Goal: Task Accomplishment & Management: Use online tool/utility

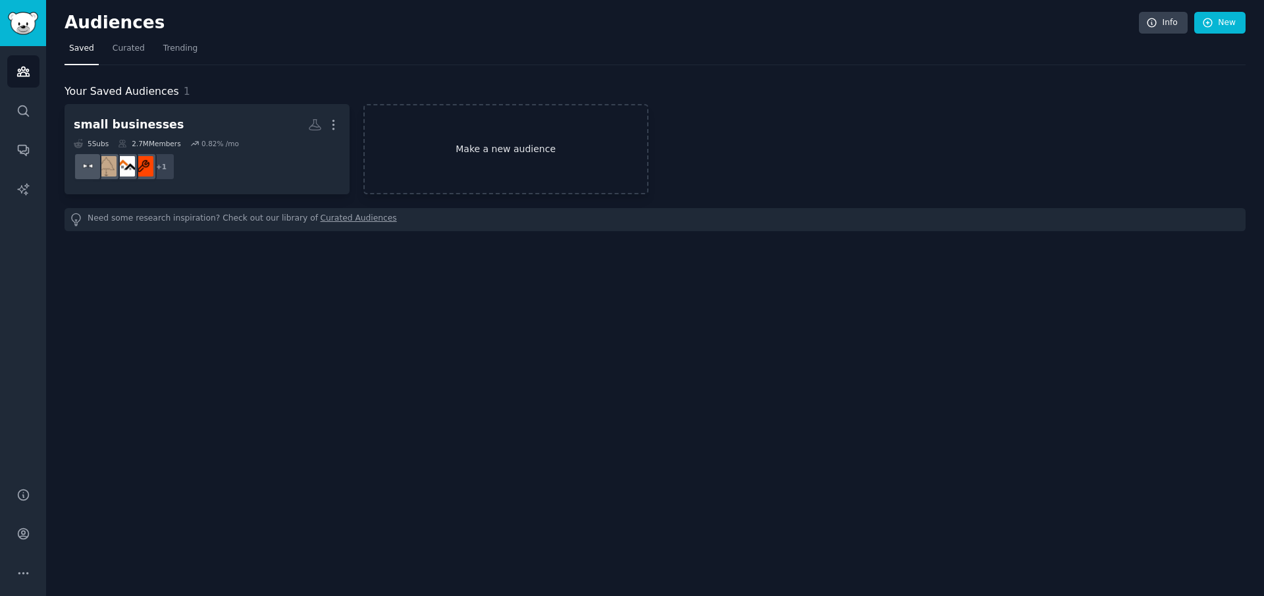
click at [465, 155] on link "Make a new audience" at bounding box center [505, 149] width 285 height 90
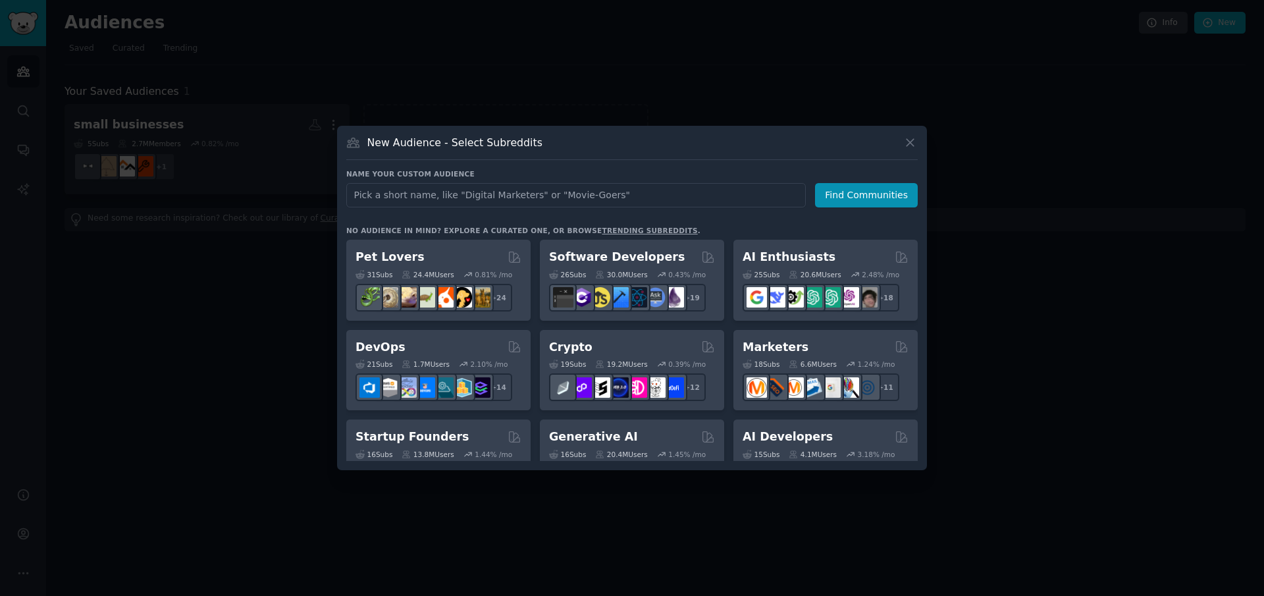
click at [520, 196] on input "text" at bounding box center [576, 195] width 460 height 24
type input "fantasy football"
click button "Find Communities" at bounding box center [866, 195] width 103 height 24
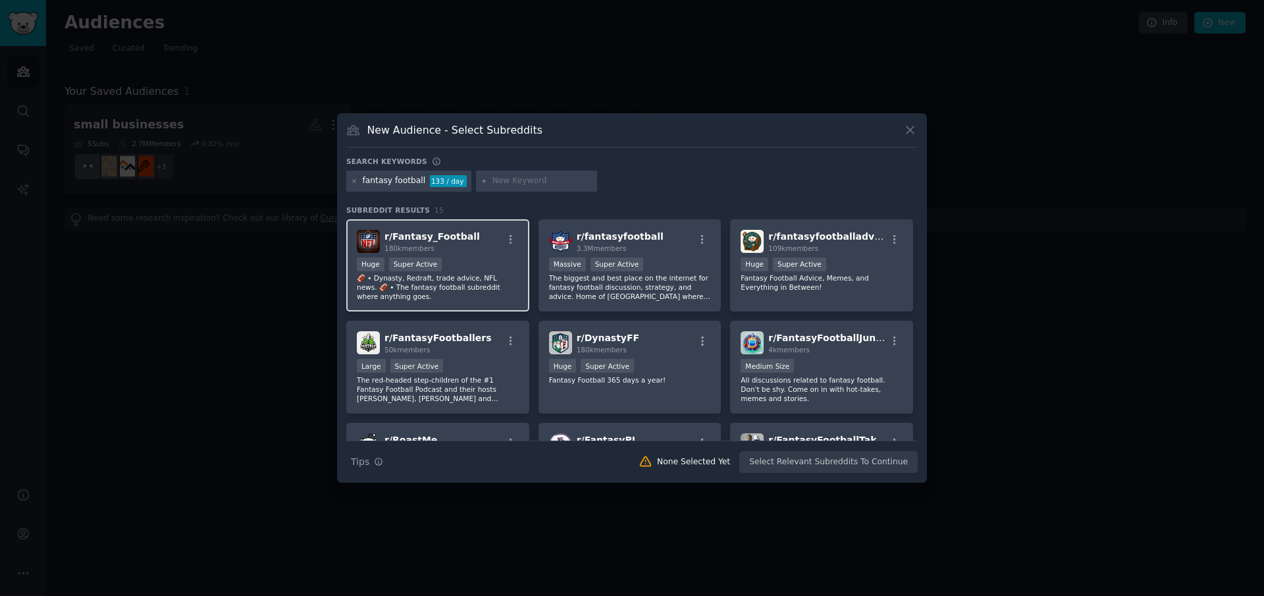
click at [429, 256] on div "r/ Fantasy_Football 180k members Huge Super Active 🏈 • Dynasty, Redraft, trade …" at bounding box center [437, 265] width 183 height 93
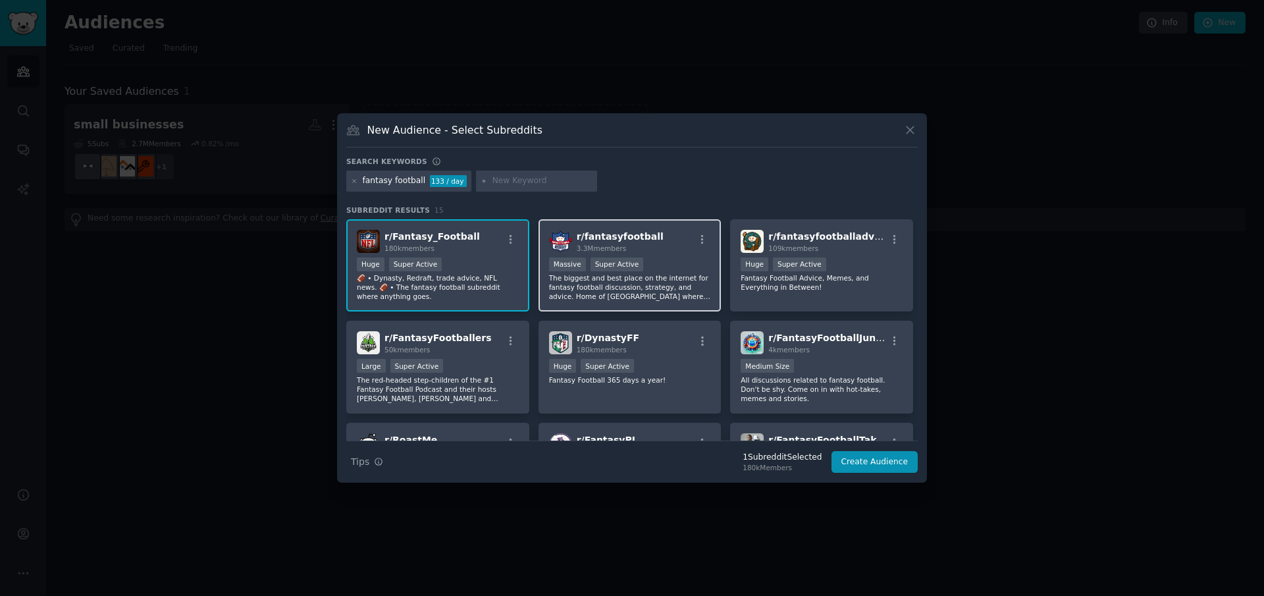
click at [662, 261] on div ">= 95th percentile for submissions / day Massive Super Active" at bounding box center [630, 265] width 162 height 16
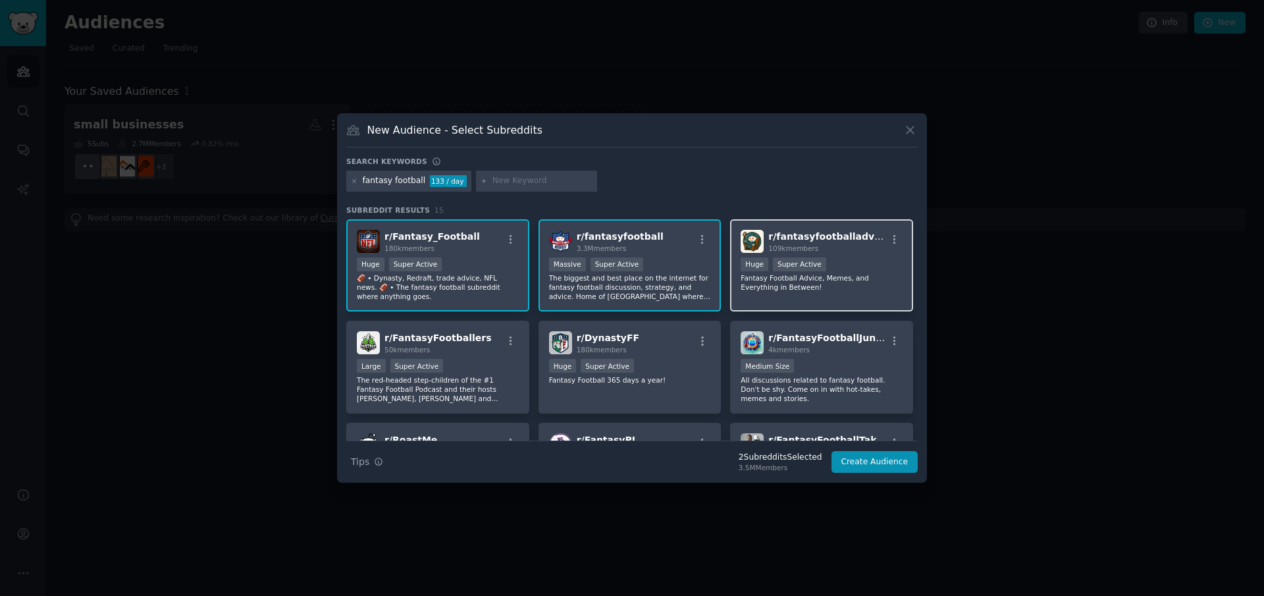
click at [852, 269] on div ">= 95th percentile for submissions / day Huge Super Active" at bounding box center [822, 265] width 162 height 16
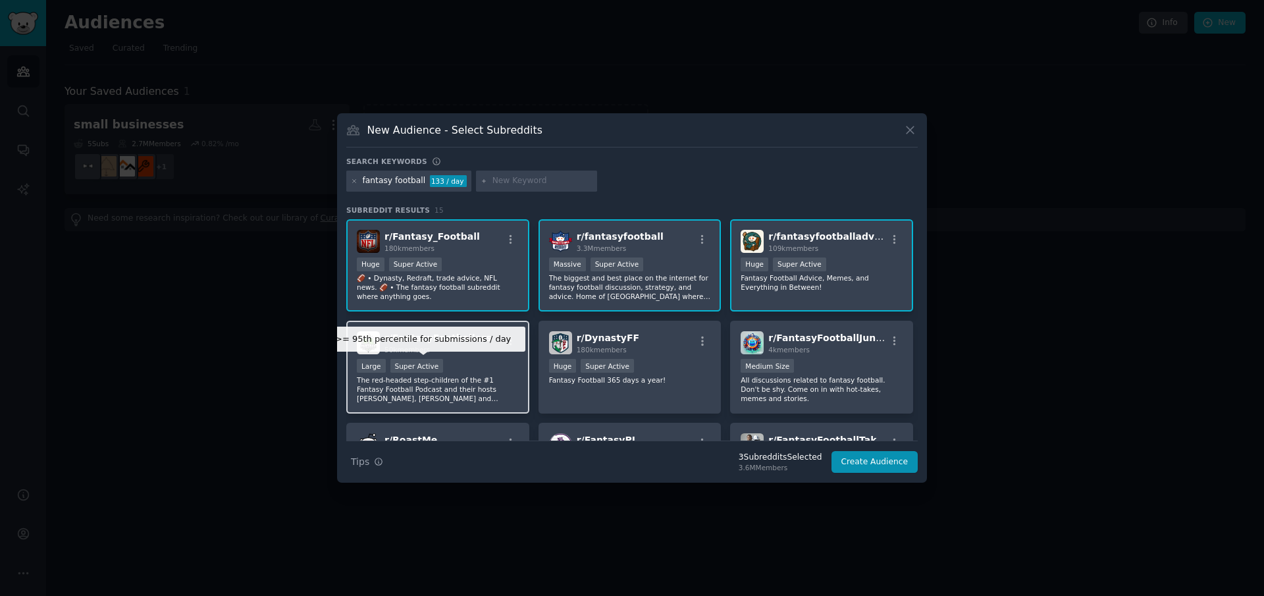
click at [431, 369] on div "Super Active" at bounding box center [416, 366] width 53 height 14
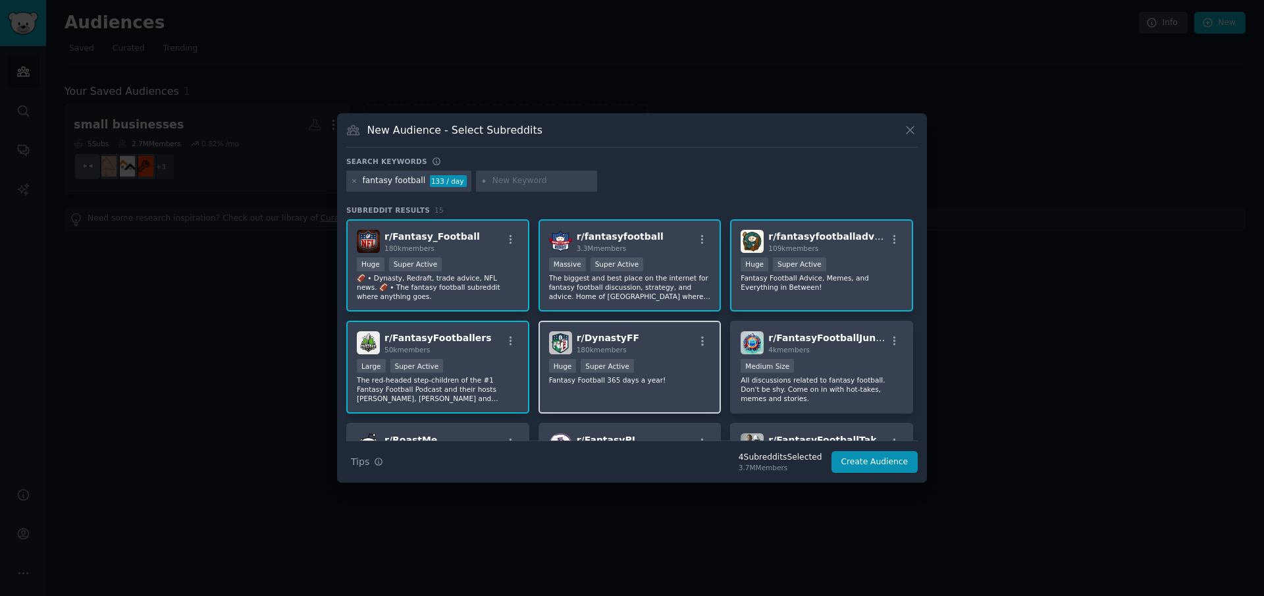
click at [623, 350] on span "180k members" at bounding box center [602, 350] width 50 height 8
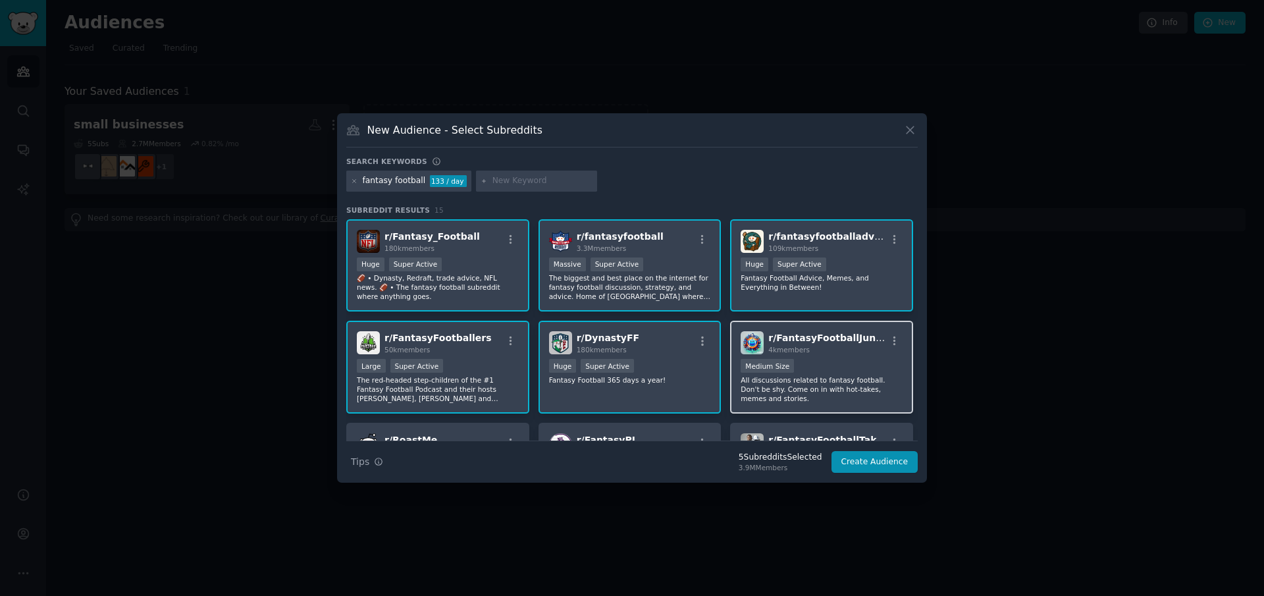
click at [797, 356] on div "r/ FantasyFootballJunky 4k members Medium Size All discussions related to fanta…" at bounding box center [821, 367] width 183 height 93
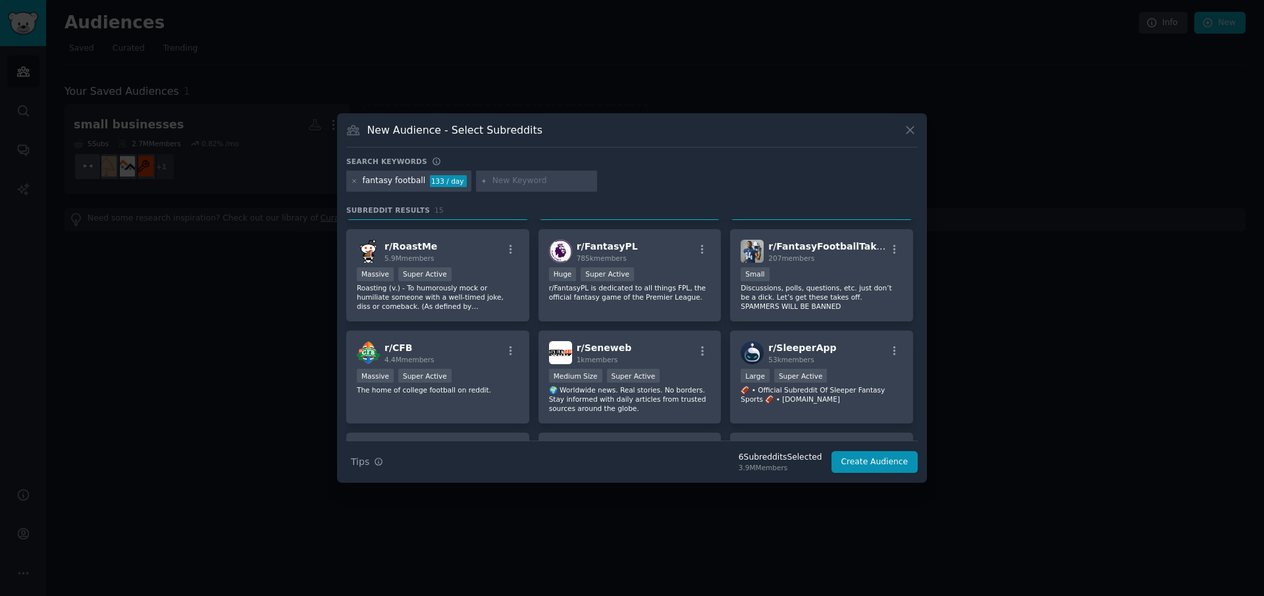
scroll to position [188, 0]
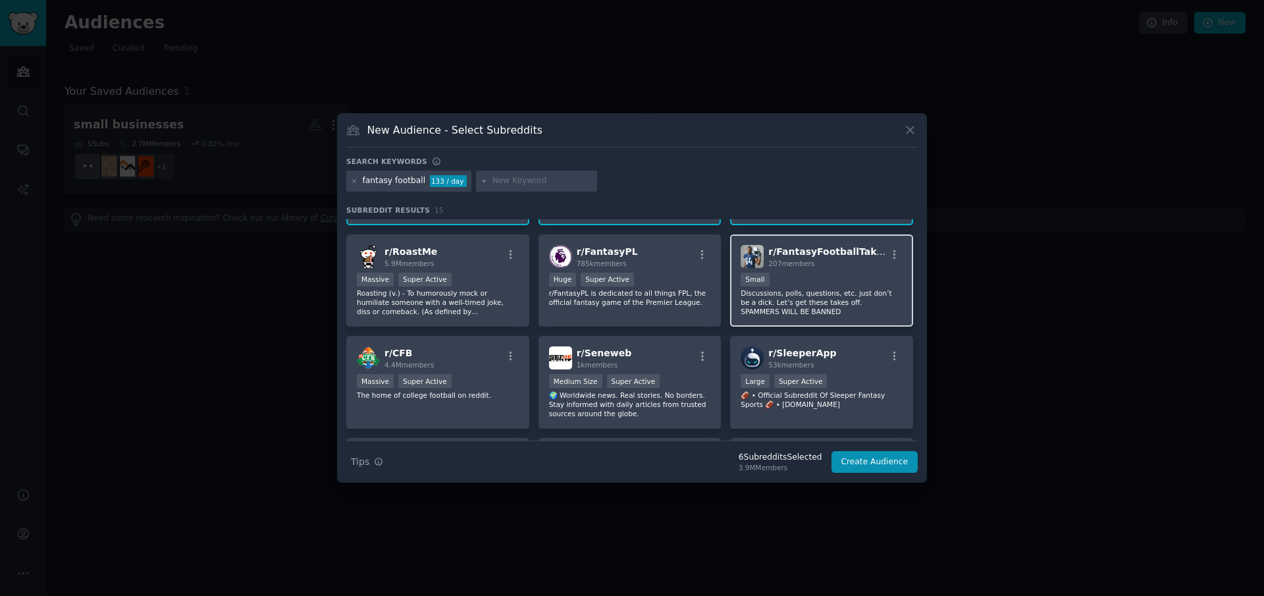
click at [824, 271] on div "r/ FantasyFootballTakes 207 members Small Discussions, polls, questions, etc. j…" at bounding box center [821, 280] width 183 height 93
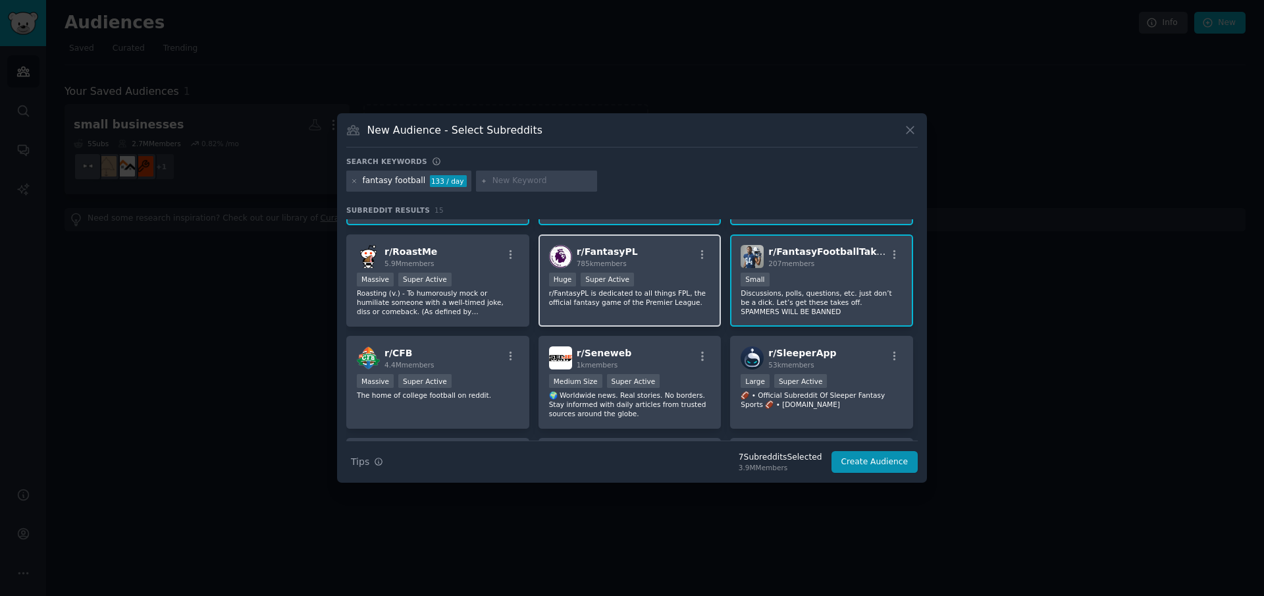
click at [617, 290] on p "r/FantasyPL is dedicated to all things FPL, the official fantasy game of the Pr…" at bounding box center [630, 297] width 162 height 18
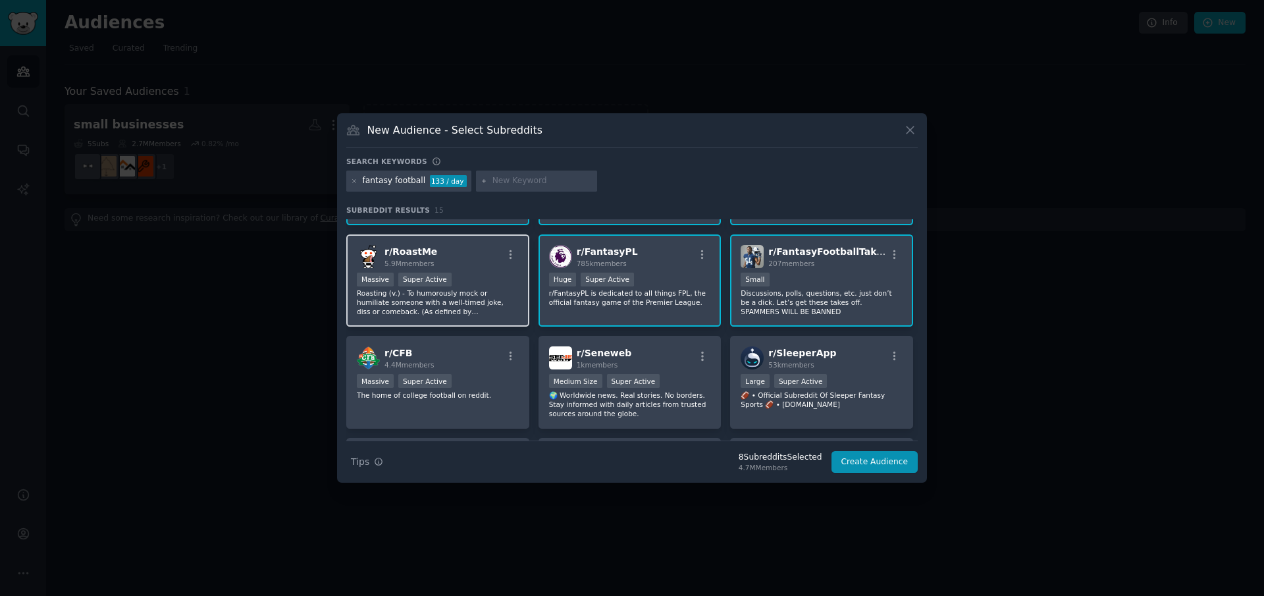
click at [453, 287] on div "Massive Super Active" at bounding box center [438, 281] width 162 height 16
click at [502, 290] on p "Roasting (v.) - To humorously mock or humiliate someone with a well-timed joke,…" at bounding box center [438, 302] width 162 height 28
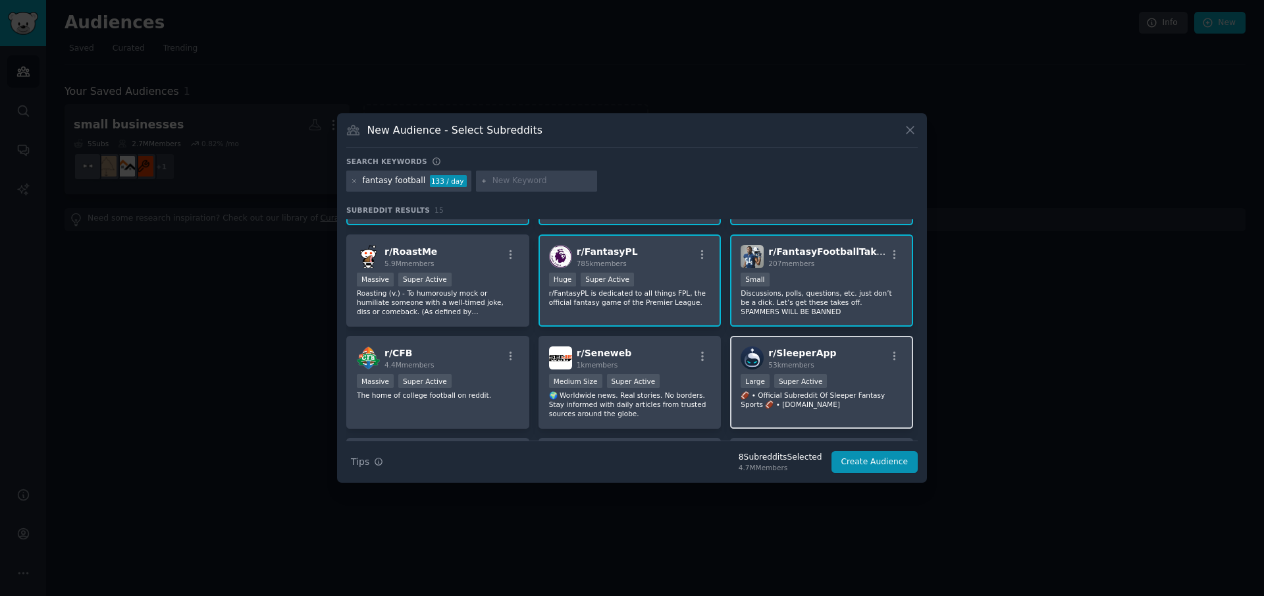
click at [836, 377] on div ">= 95th percentile for submissions / day Large Super Active" at bounding box center [822, 382] width 162 height 16
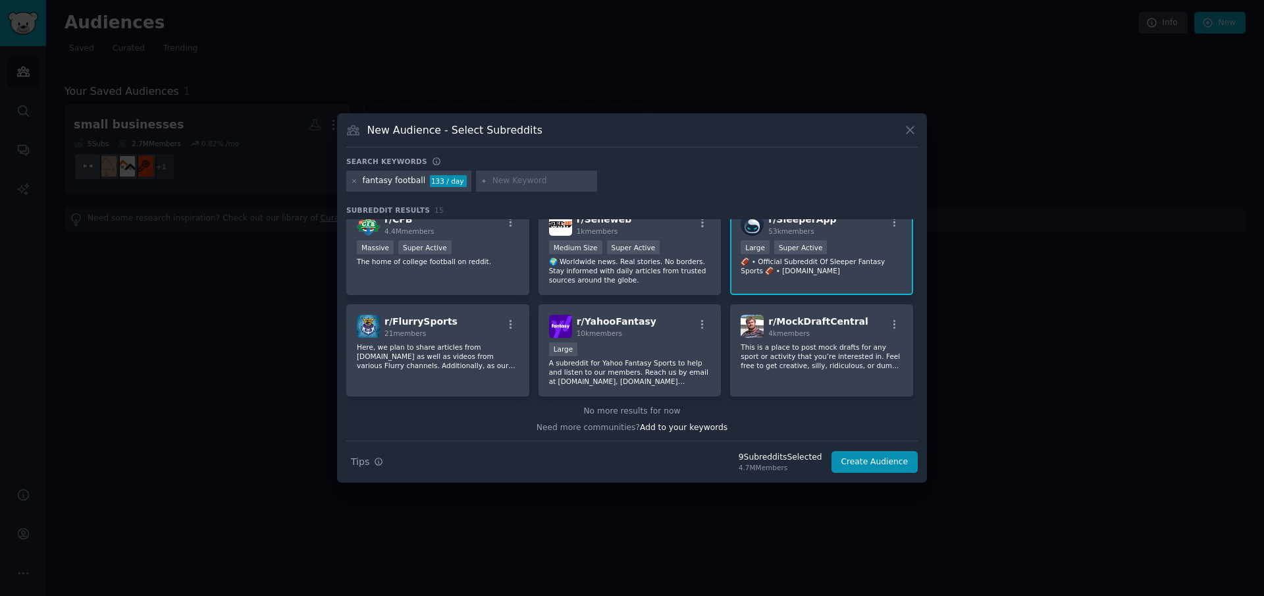
scroll to position [321, 0]
click at [598, 346] on div "Large" at bounding box center [630, 351] width 162 height 16
click at [811, 349] on p "This is a place to post mock drafts for any sport or activity that you’re inter…" at bounding box center [822, 357] width 162 height 28
click at [855, 459] on button "Create Audience" at bounding box center [875, 462] width 87 height 22
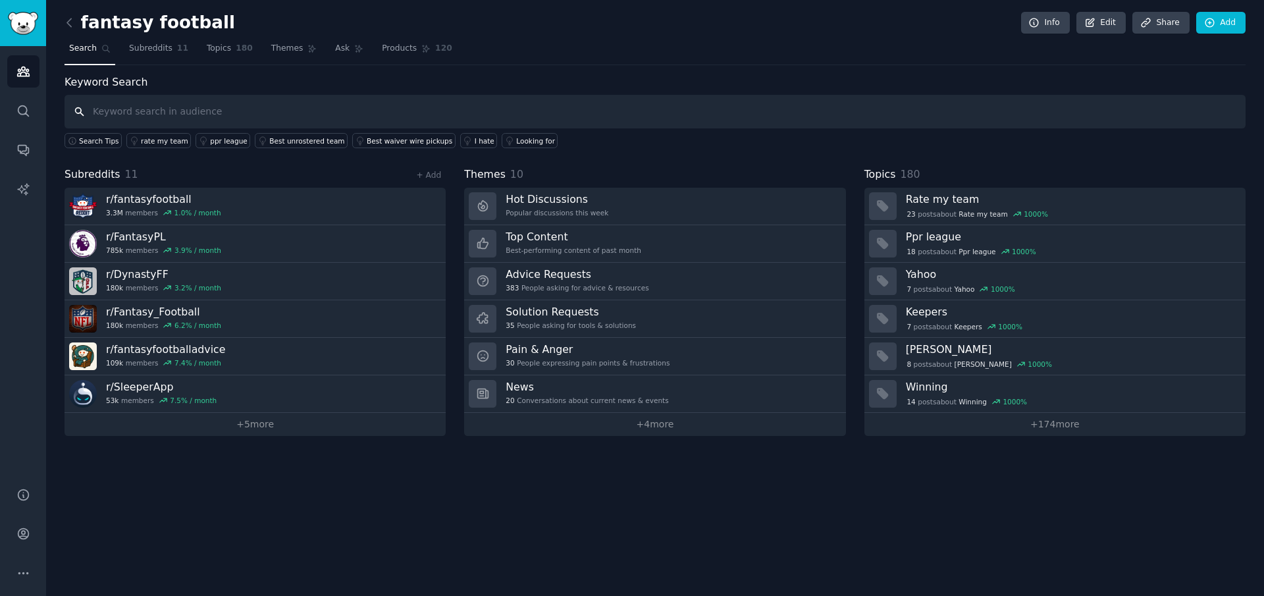
paste input "cross league fantasy tracker"
type input "cross league fantasy tracker"
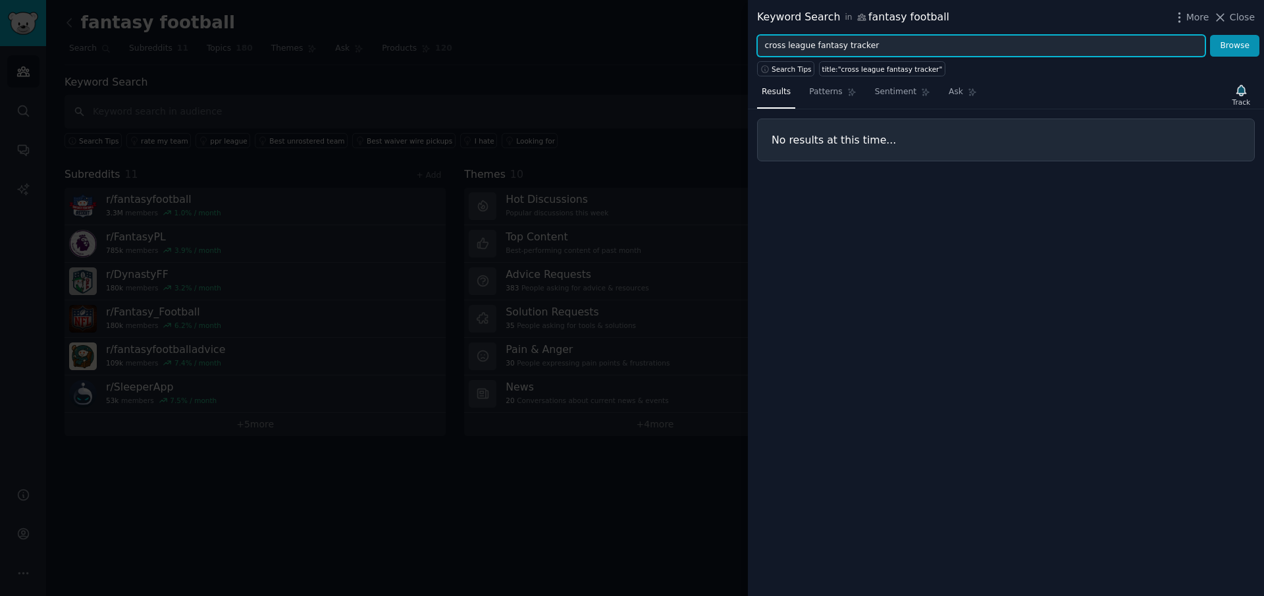
drag, startPoint x: 880, startPoint y: 46, endPoint x: 744, endPoint y: 47, distance: 136.3
click at [744, 46] on div "Keyword Search in fantasy football More Close cross league fantasy tracker Brow…" at bounding box center [632, 298] width 1264 height 596
paste input "who to root for fantasy leagues"
click at [1210, 35] on button "Browse" at bounding box center [1234, 46] width 49 height 22
drag, startPoint x: 907, startPoint y: 43, endPoint x: 821, endPoint y: 45, distance: 86.3
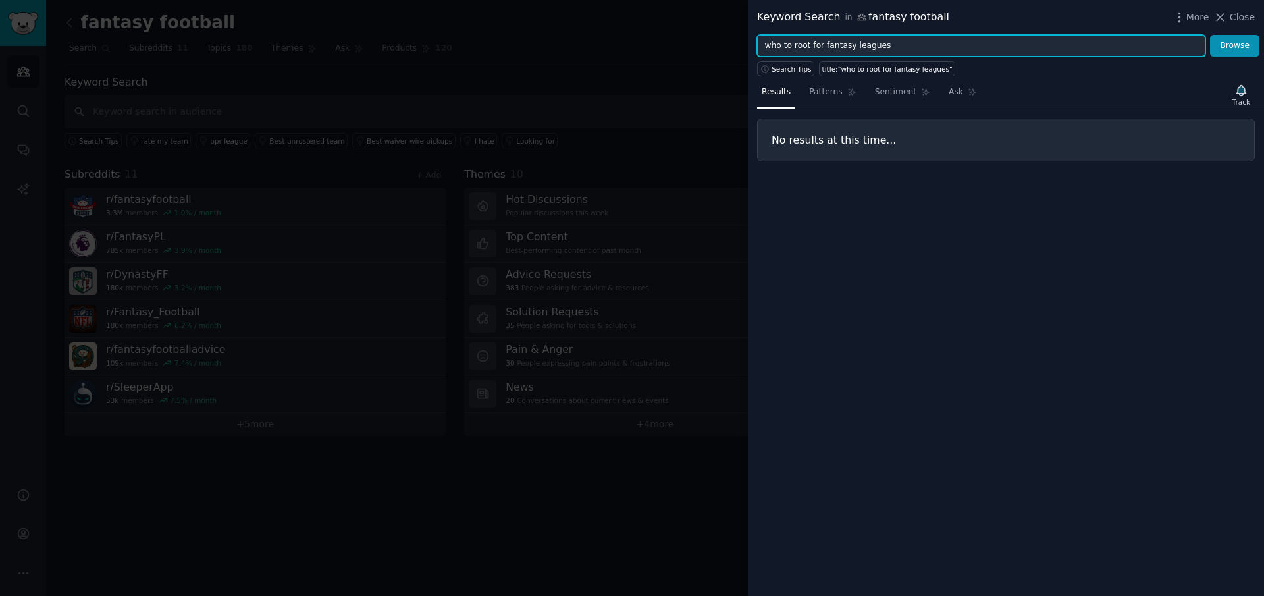
click at [821, 45] on input "who to root for fantasy leagues" at bounding box center [981, 46] width 448 height 22
click at [1210, 35] on button "Browse" at bounding box center [1234, 46] width 49 height 22
drag, startPoint x: 877, startPoint y: 52, endPoint x: 713, endPoint y: 30, distance: 165.4
click at [713, 30] on div "Keyword Search in fantasy football More Close who to root for app Browse Search…" at bounding box center [632, 298] width 1264 height 596
click at [1210, 35] on button "Browse" at bounding box center [1234, 46] width 49 height 22
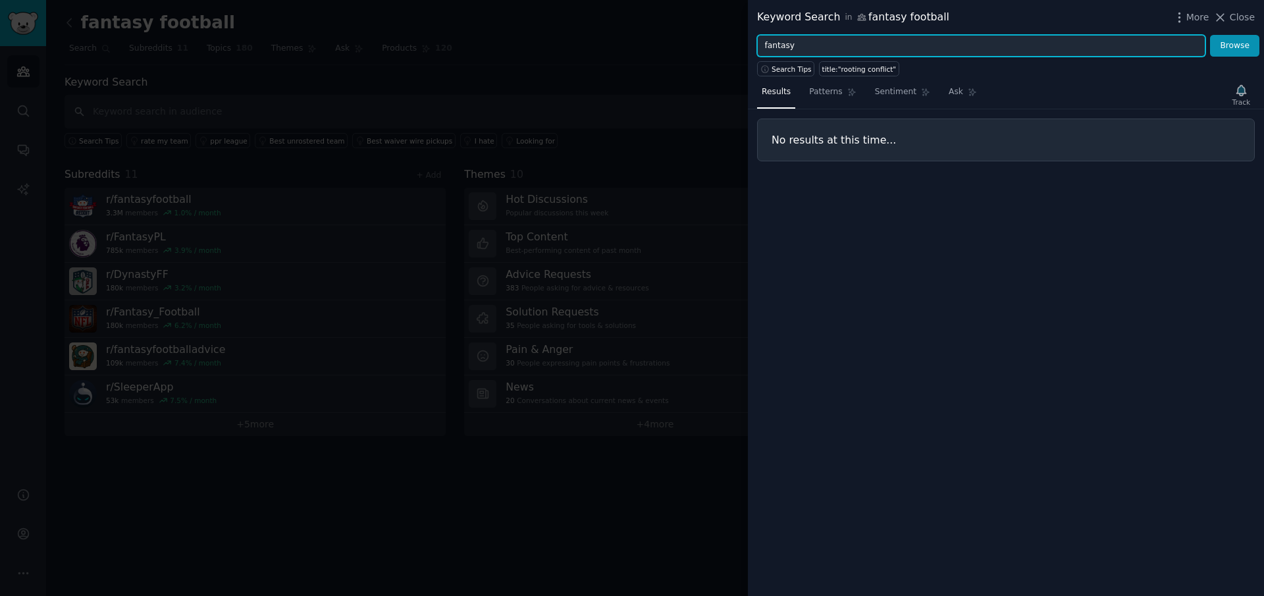
click at [1210, 35] on button "Browse" at bounding box center [1234, 46] width 49 height 22
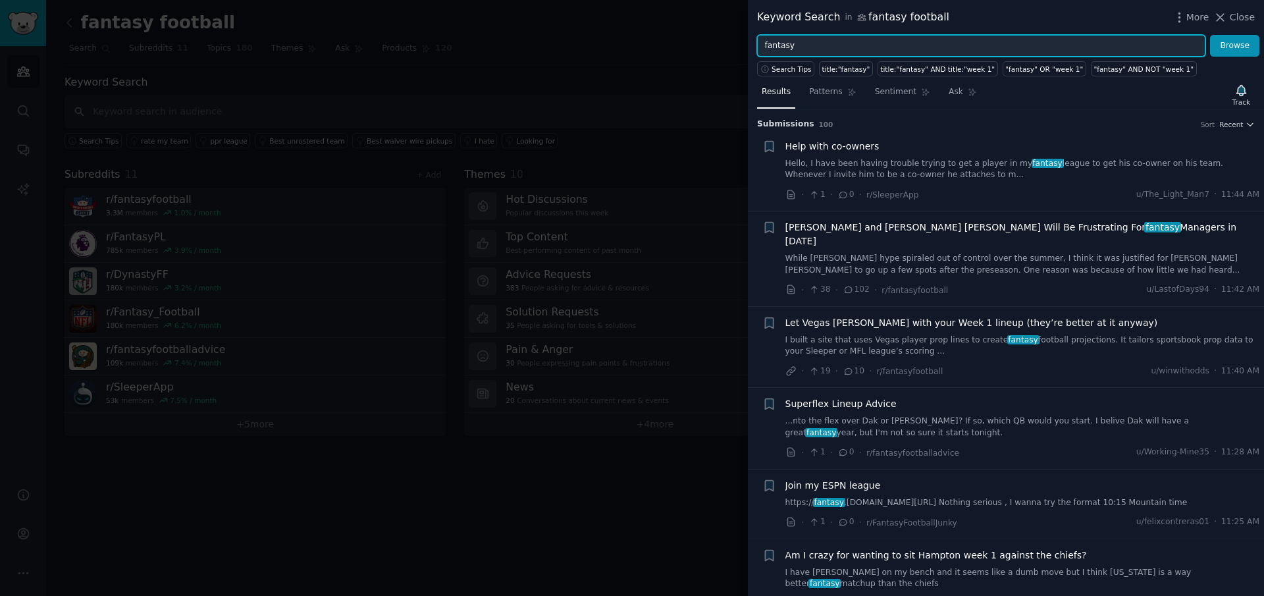
click at [887, 45] on input "fantasy" at bounding box center [981, 46] width 448 height 22
paste input "optimize fantasy football rooting"
type input "optimize fantasy football rooting"
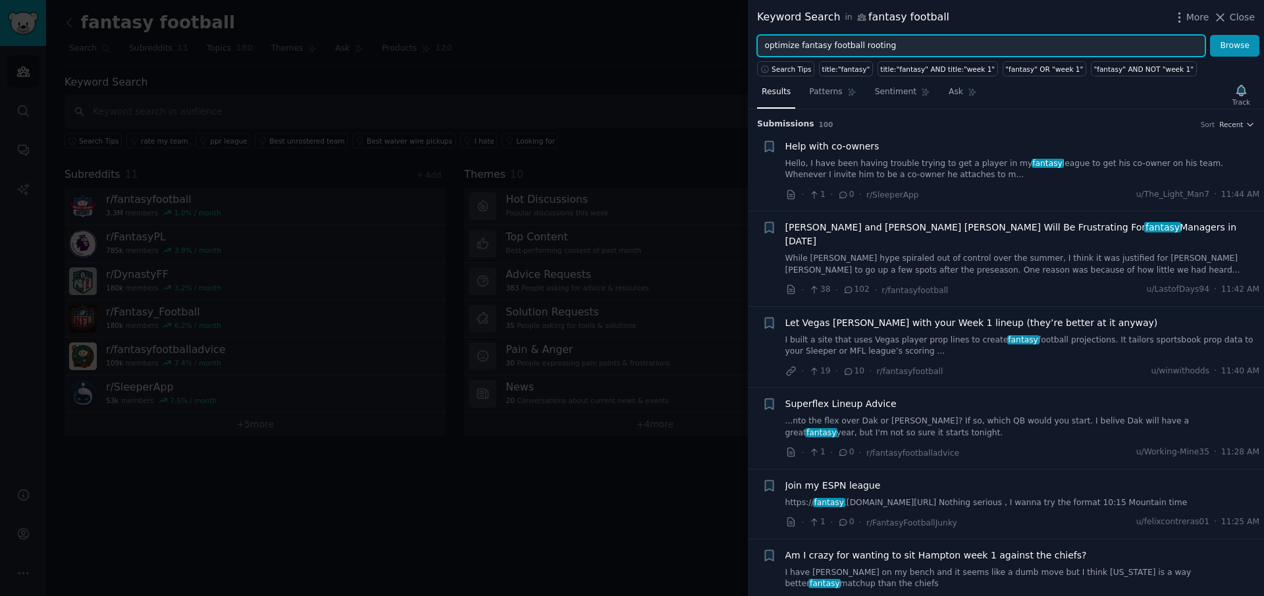
click at [1210, 35] on button "Browse" at bounding box center [1234, 46] width 49 height 22
